Goal: Task Accomplishment & Management: Manage account settings

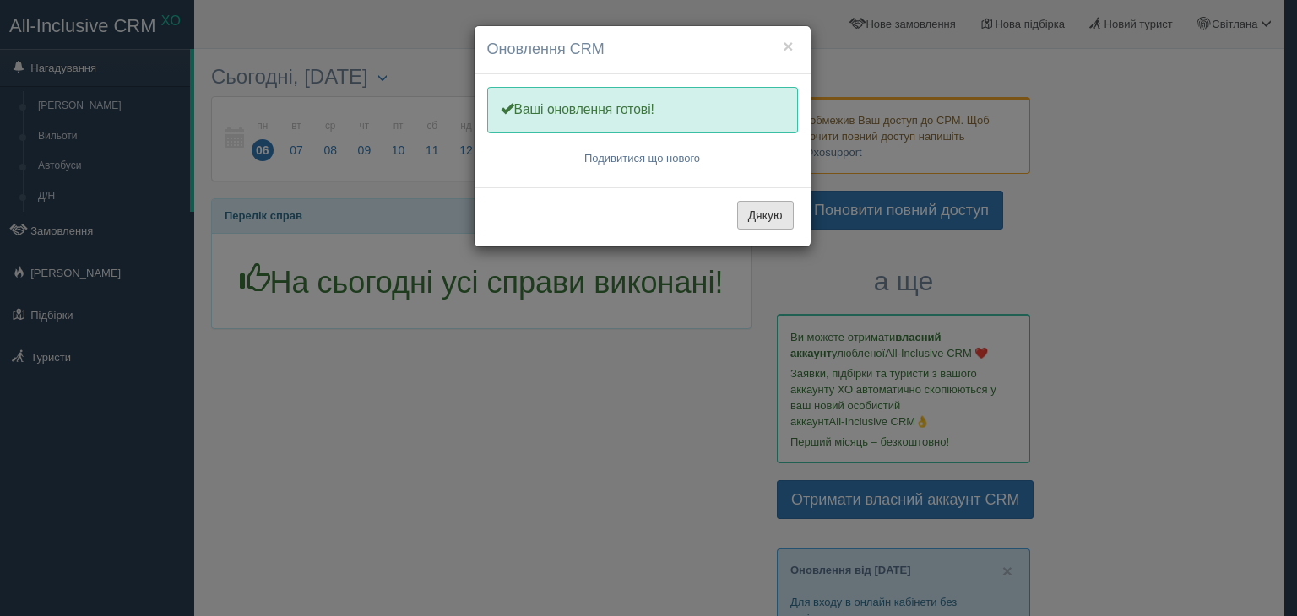
click at [772, 220] on button "Дякую" at bounding box center [765, 215] width 57 height 29
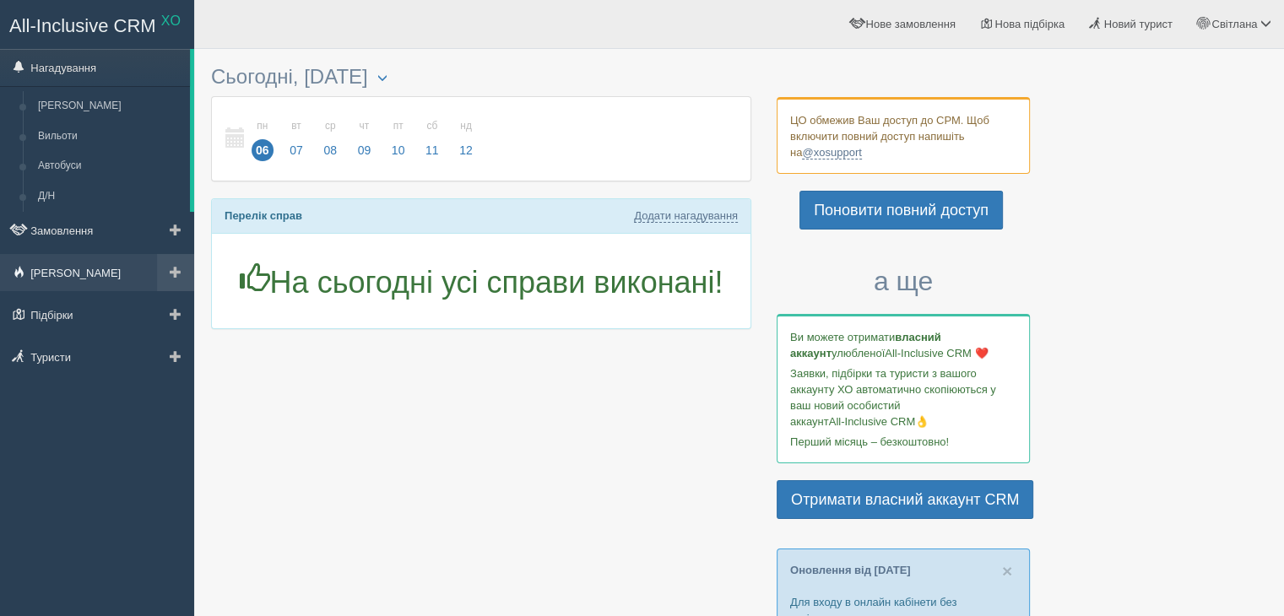
click at [54, 271] on link "[PERSON_NAME]" at bounding box center [97, 272] width 194 height 37
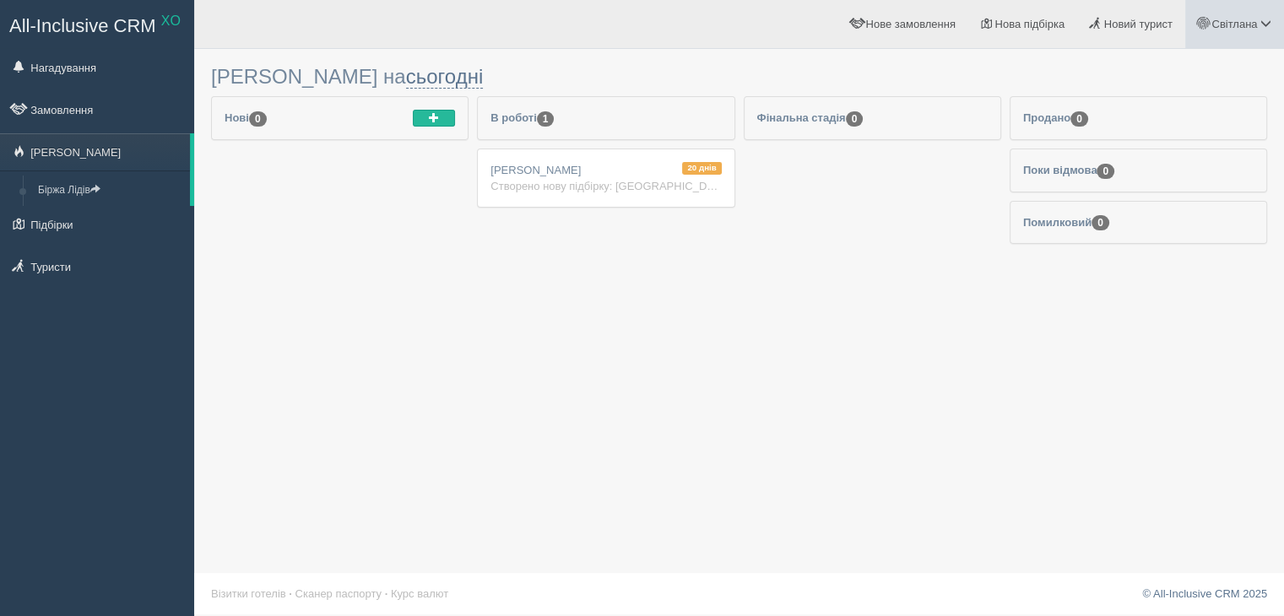
click at [1240, 24] on span "Світлана" at bounding box center [1235, 24] width 46 height 13
click at [1176, 68] on span "Мій профіль" at bounding box center [1165, 74] width 62 height 13
